Goal: Navigation & Orientation: Find specific page/section

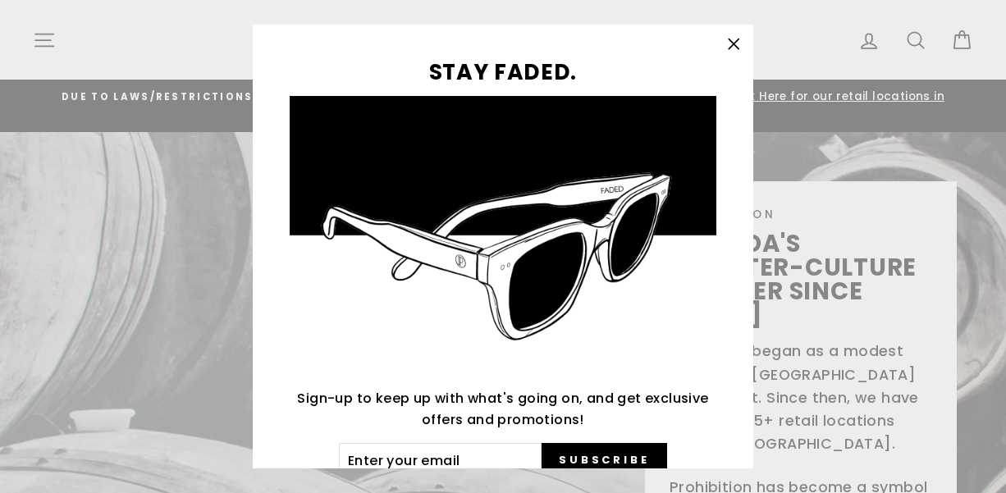
click at [731, 42] on icon "button" at bounding box center [733, 44] width 10 height 10
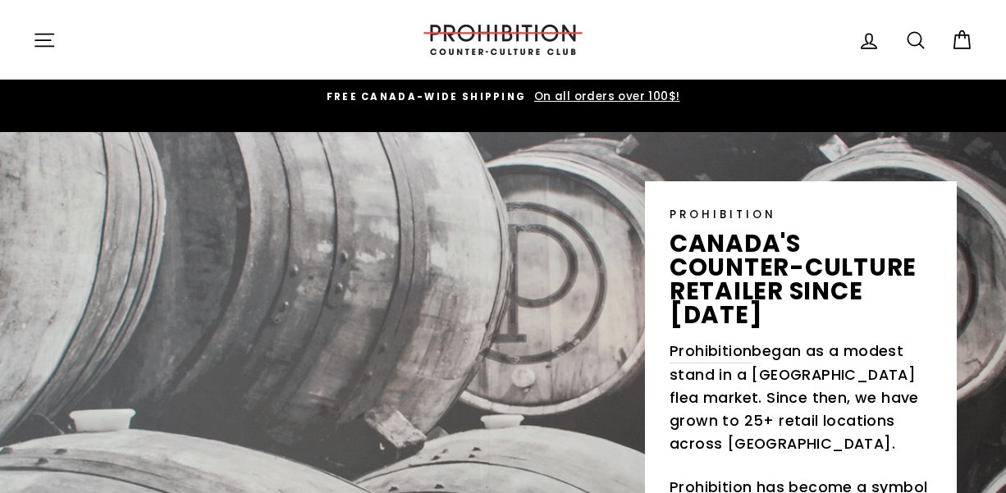
click at [663, 267] on div "PROHIBITION canada's counter-culture retailer since [DATE] Prohibition began as…" at bounding box center [801, 397] width 312 height 432
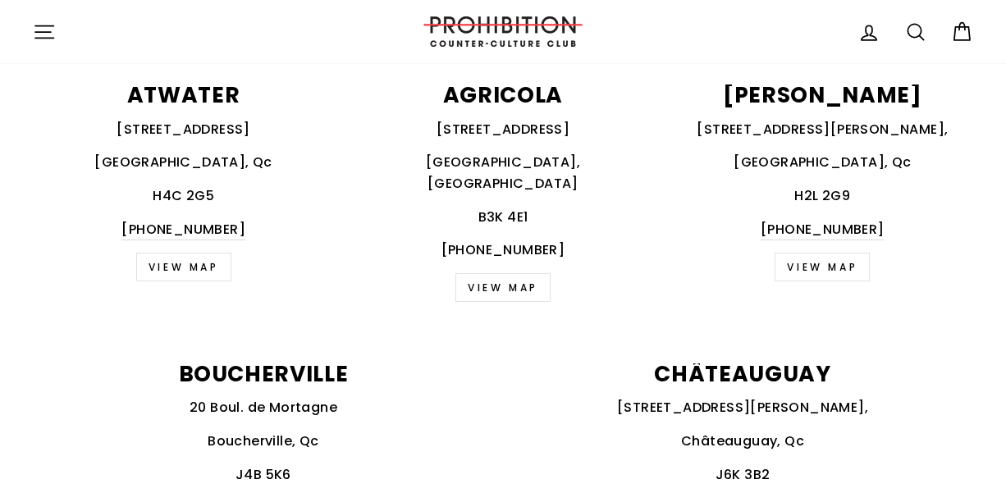
scroll to position [755, 0]
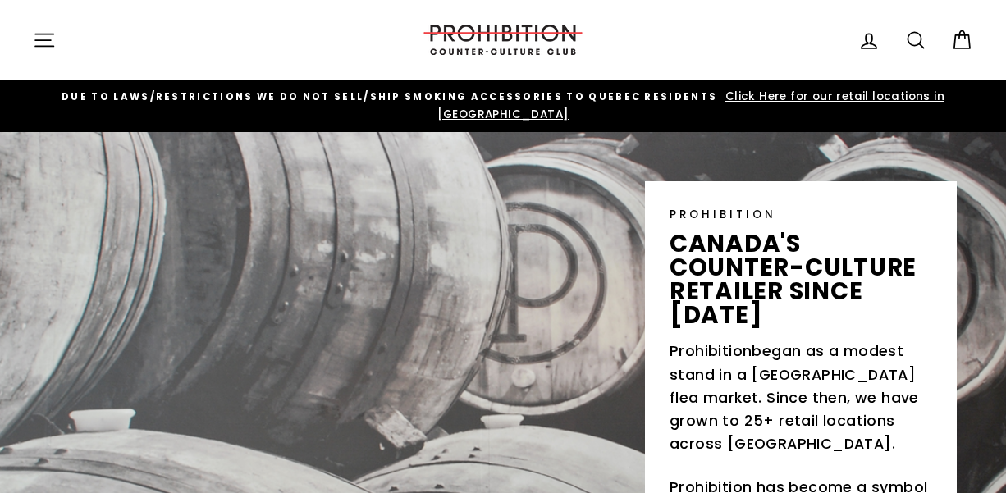
click at [490, 292] on div "PROHIBITION canada's counter-culture retailer since [DATE] Prohibition began as…" at bounding box center [503, 373] width 1006 height 482
